Goal: Transaction & Acquisition: Obtain resource

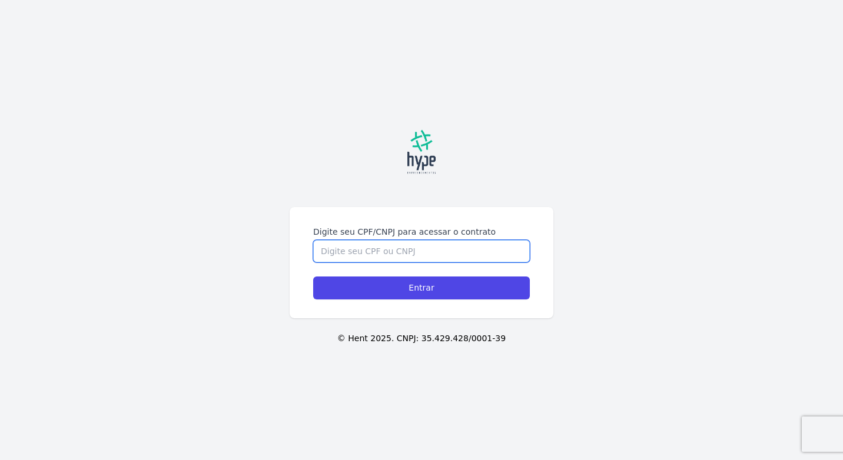
click at [367, 240] on input "Digite seu CPF/CNPJ para acessar o contrato" at bounding box center [421, 251] width 217 height 22
click at [362, 250] on input "Digite seu CPF/CNPJ para acessar o contrato" at bounding box center [421, 251] width 217 height 22
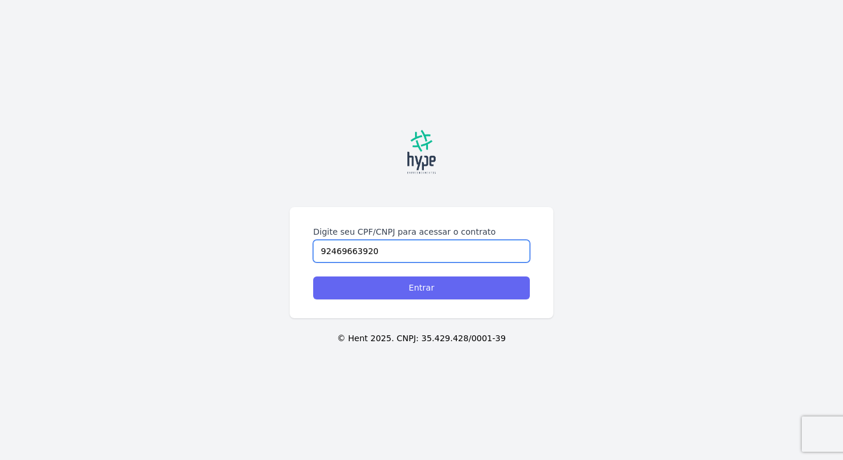
type input "92469663920"
click at [457, 296] on input "Entrar" at bounding box center [421, 288] width 217 height 23
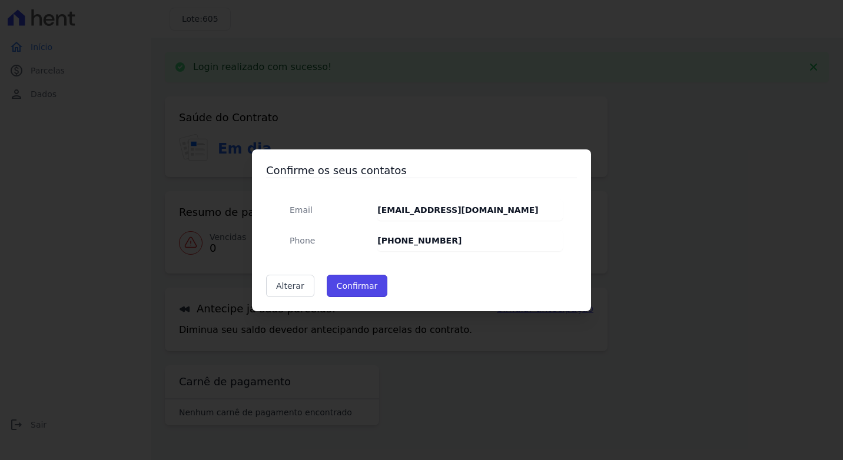
click at [349, 288] on button "Confirmar" at bounding box center [357, 286] width 61 height 22
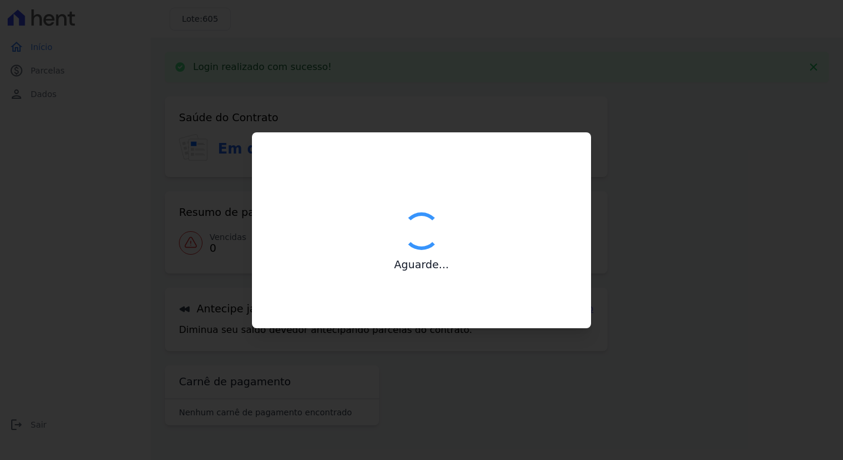
type input "Contatos confirmados com sucesso."
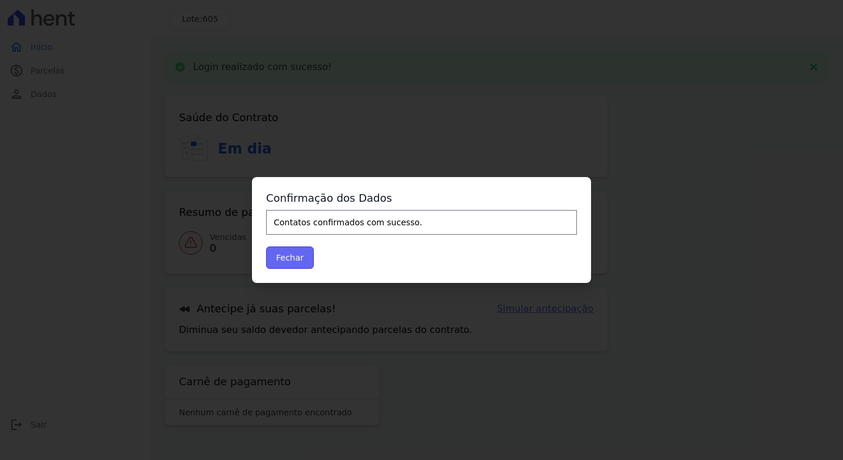
click at [296, 258] on button "Fechar" at bounding box center [290, 258] width 48 height 22
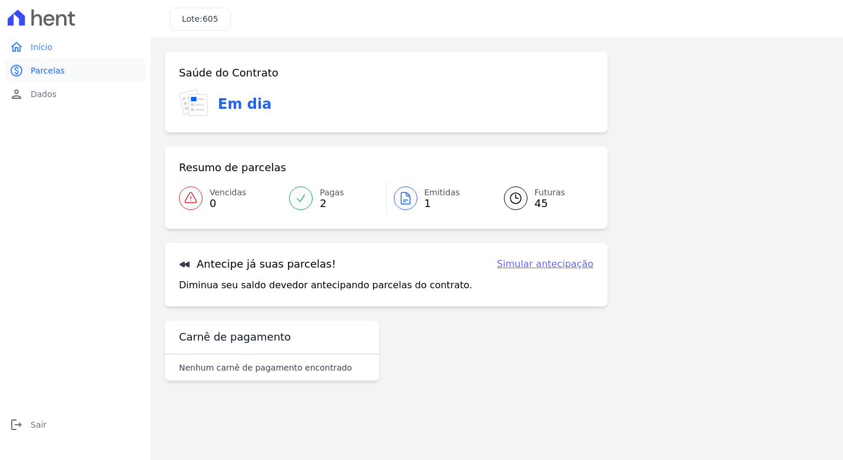
click at [46, 66] on span "Parcelas" at bounding box center [48, 71] width 34 height 12
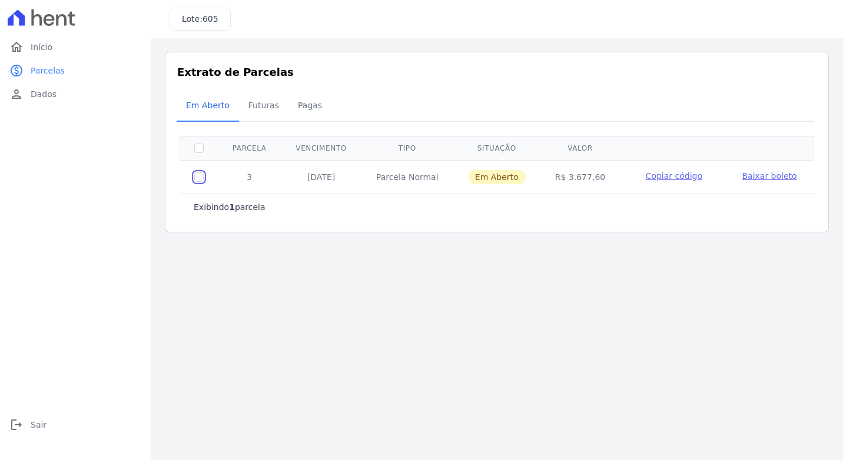
click at [198, 176] on input "checkbox" at bounding box center [198, 176] width 9 height 9
checkbox input "true"
click at [754, 174] on span "Baixar boleto" at bounding box center [768, 175] width 55 height 9
click at [54, 96] on span "Dados" at bounding box center [44, 94] width 26 height 12
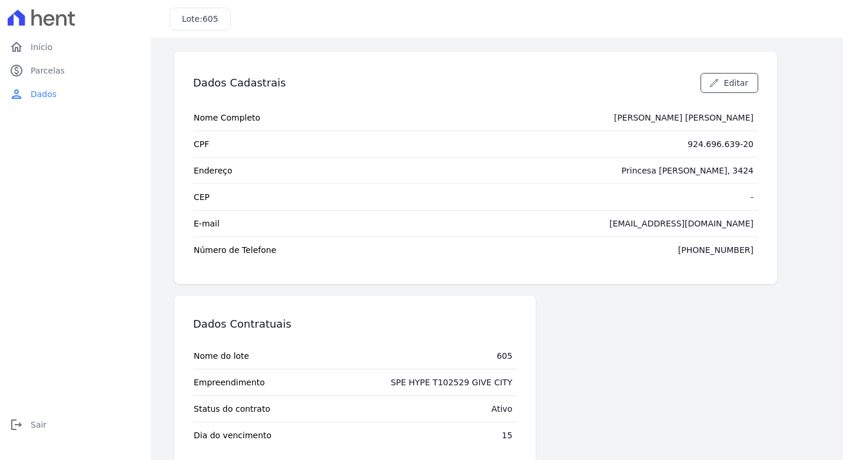
scroll to position [24, 0]
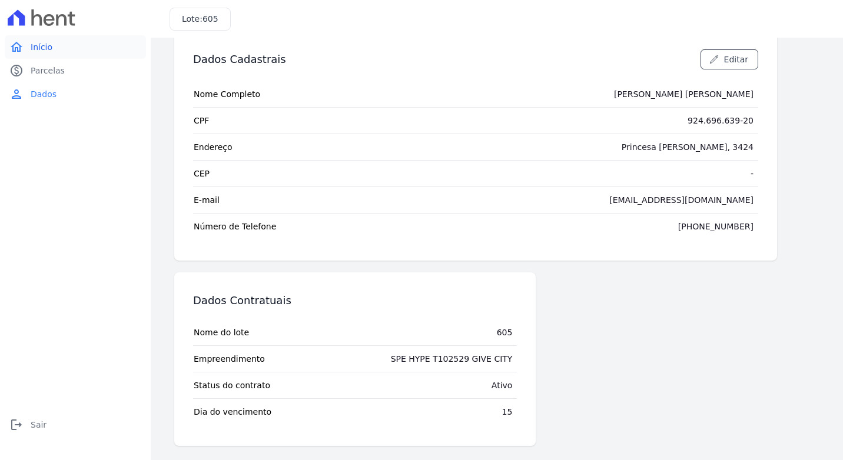
click at [35, 49] on span "Início" at bounding box center [42, 47] width 22 height 12
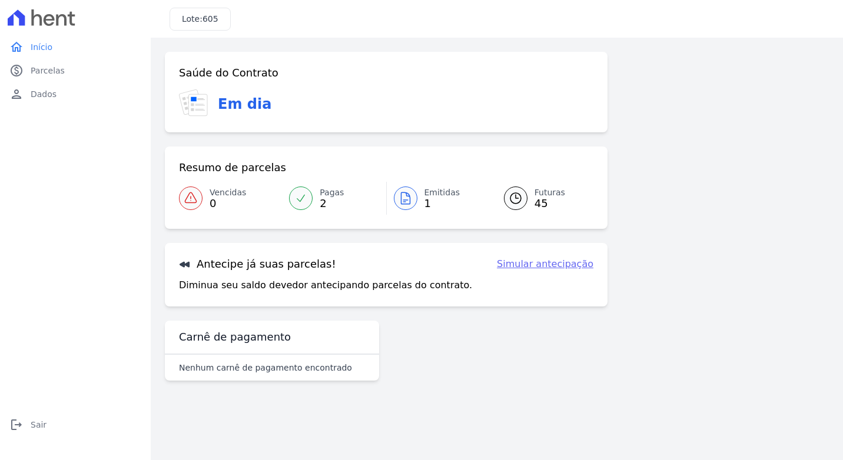
click at [535, 267] on link "Simular antecipação" at bounding box center [545, 264] width 97 height 14
